Goal: Navigation & Orientation: Understand site structure

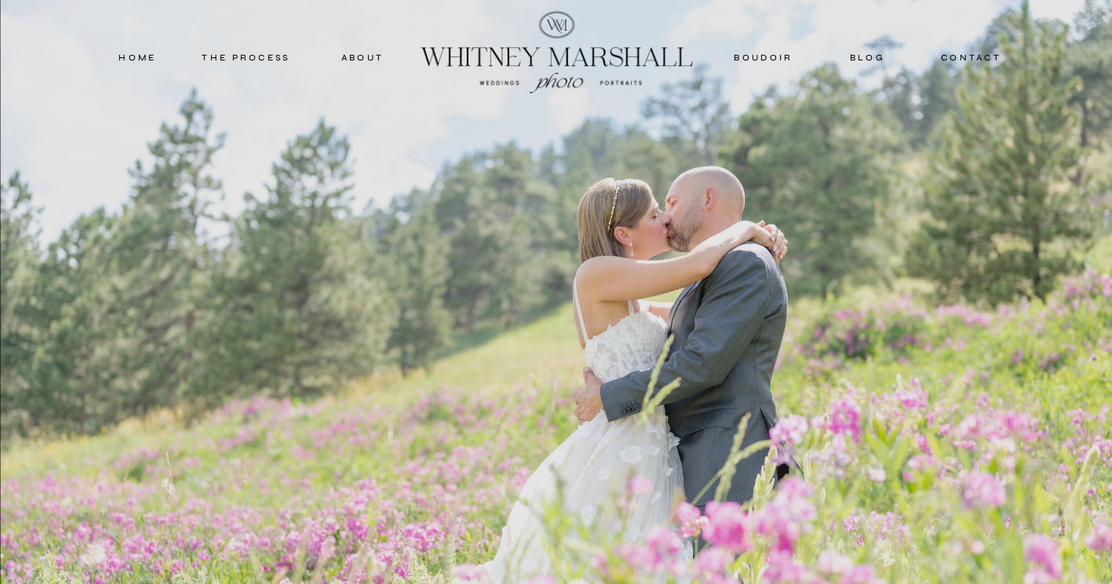
click at [242, 57] on nav "THE PROCESS" at bounding box center [246, 57] width 94 height 14
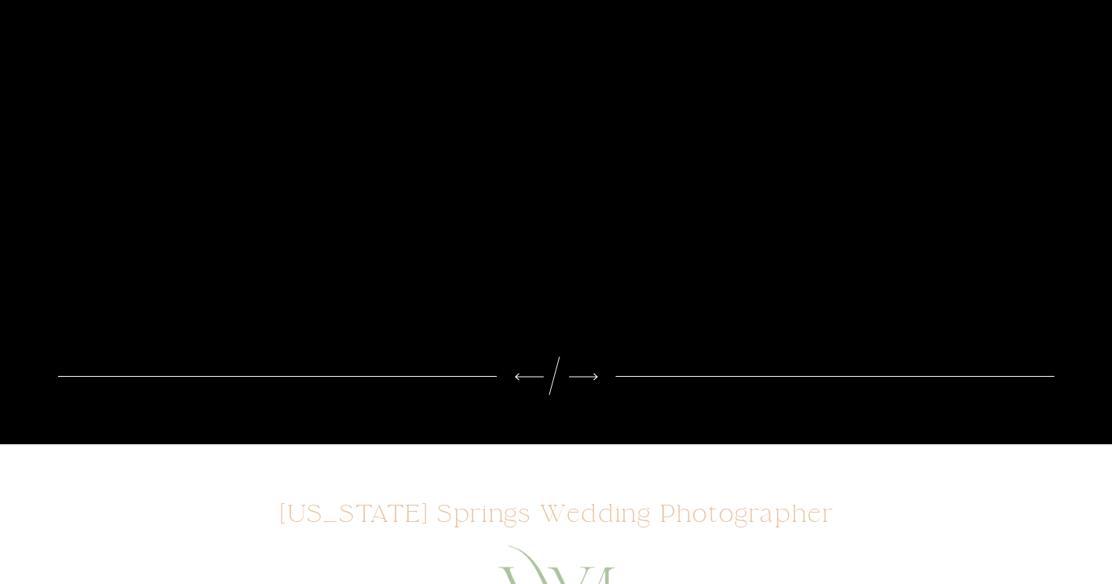
scroll to position [314, 0]
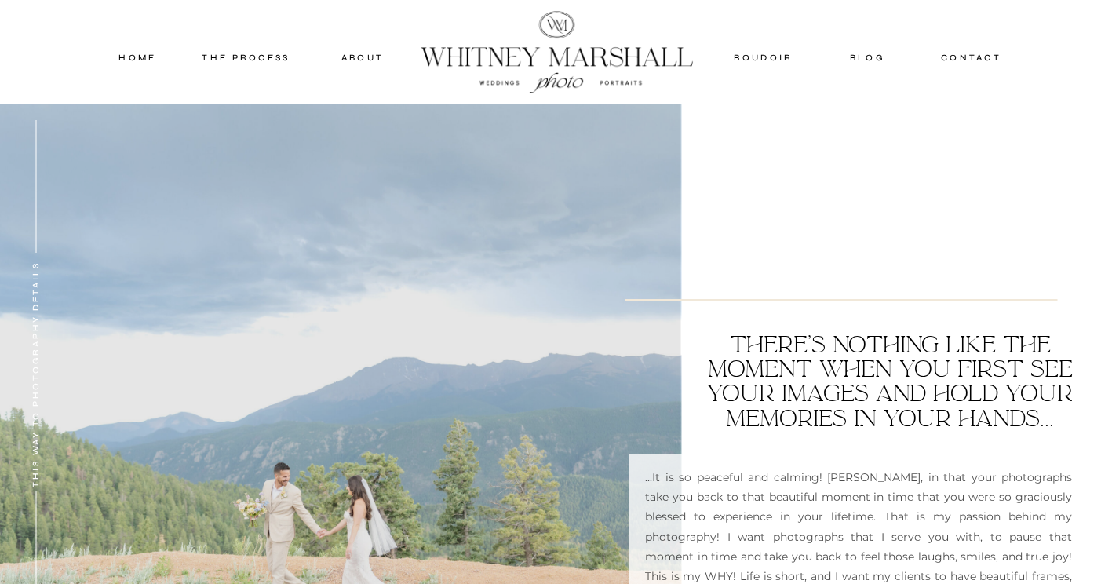
click at [355, 62] on nav "about" at bounding box center [363, 57] width 78 height 14
